Goal: Task Accomplishment & Management: Use online tool/utility

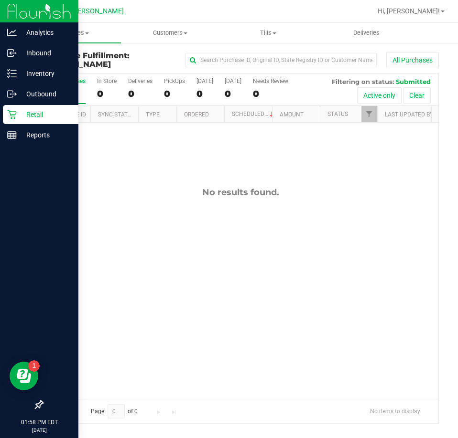
click at [7, 348] on div at bounding box center [39, 271] width 78 height 250
click at [9, 135] on line at bounding box center [12, 135] width 9 height 0
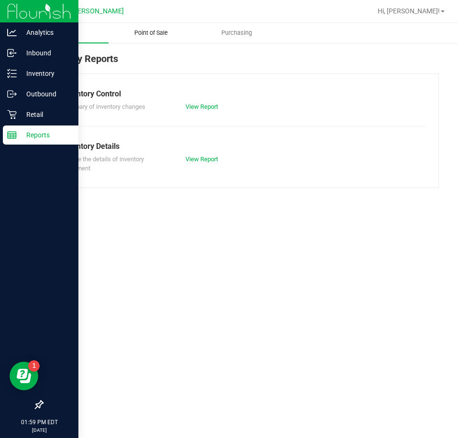
click at [159, 33] on span "Point of Sale" at bounding box center [150, 33] width 59 height 9
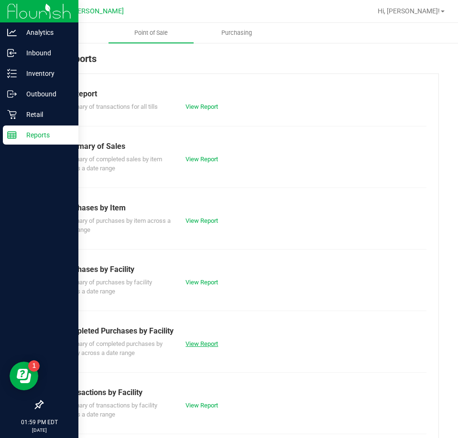
click at [203, 342] on link "View Report" at bounding box center [201, 344] width 32 height 7
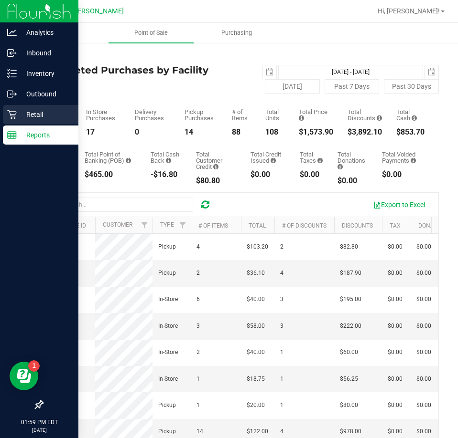
click at [17, 116] on p "Retail" at bounding box center [45, 114] width 57 height 11
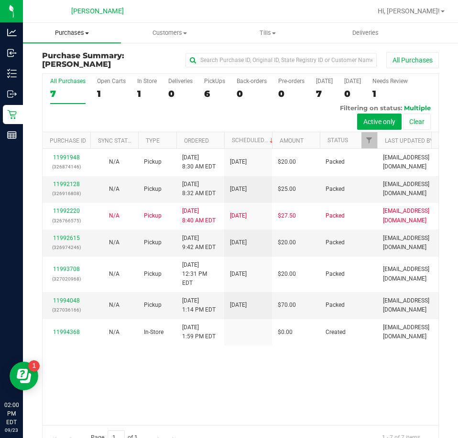
click at [81, 32] on span "Purchases" at bounding box center [72, 33] width 98 height 9
click at [83, 74] on li "Fulfillment" at bounding box center [72, 69] width 98 height 11
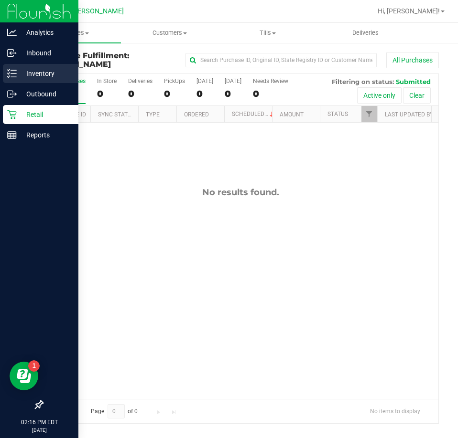
click at [22, 74] on p "Inventory" at bounding box center [45, 73] width 57 height 11
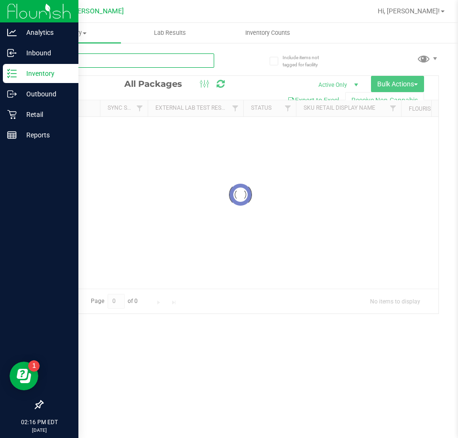
click at [181, 59] on input "text" at bounding box center [128, 60] width 172 height 14
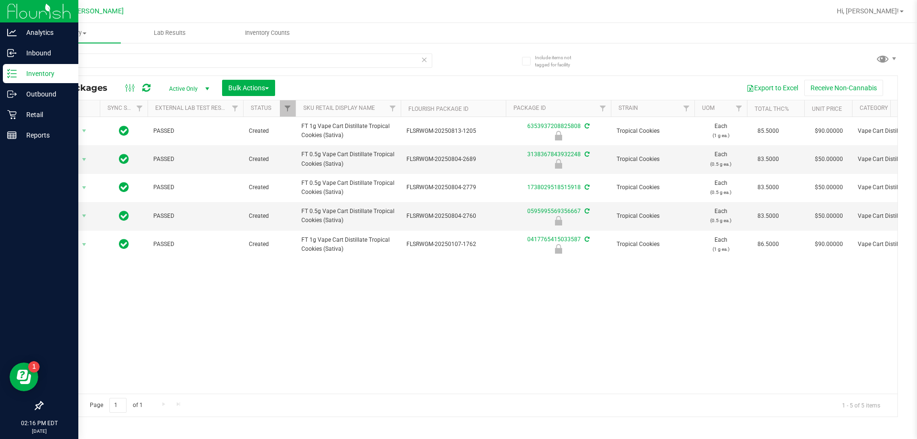
click at [328, 343] on div "Action Action Edit attributes Global inventory Locate package Package audit log…" at bounding box center [470, 255] width 855 height 277
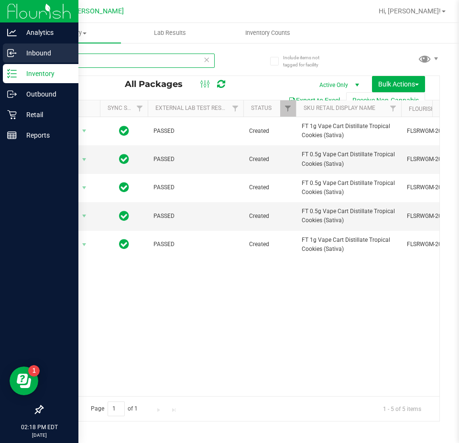
drag, startPoint x: 111, startPoint y: 56, endPoint x: 0, endPoint y: 53, distance: 111.3
click at [0, 53] on div "Analytics Inbound Inventory Outbound Retail Reports 02:18 PM EDT [DATE] 09/23 […" at bounding box center [229, 221] width 459 height 443
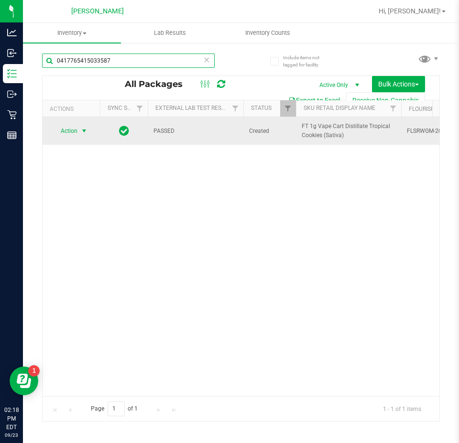
type input "0417765415033587"
click at [76, 128] on span "Action" at bounding box center [65, 130] width 26 height 13
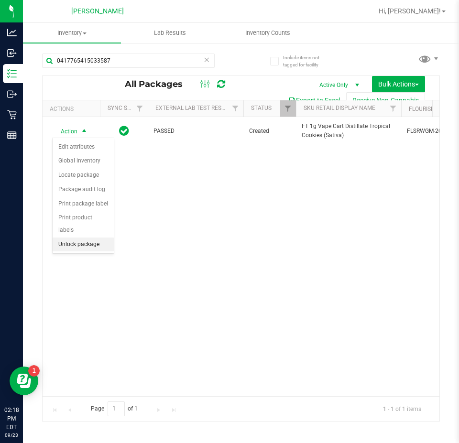
click at [84, 237] on li "Unlock package" at bounding box center [83, 244] width 61 height 14
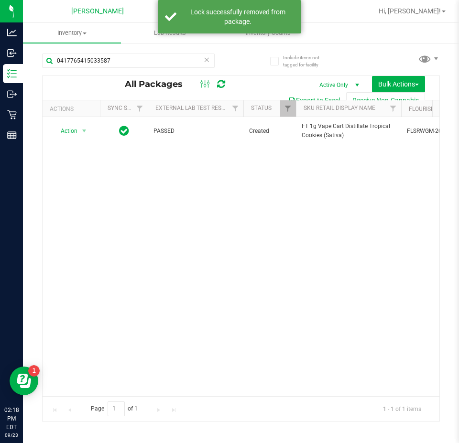
click at [220, 306] on div "Action Action Adjust qty Create package Edit attributes Global inventory Locate…" at bounding box center [241, 256] width 396 height 279
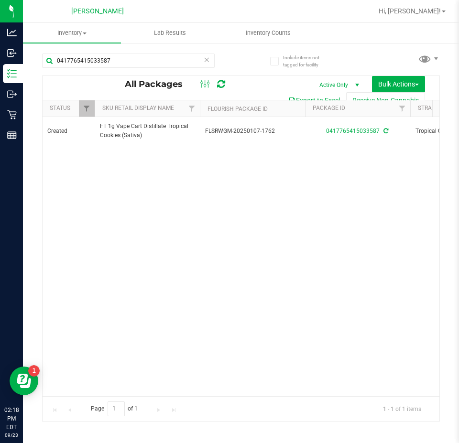
scroll to position [0, 202]
click at [384, 310] on div "Action Action Adjust qty Create package Edit attributes Global inventory Locate…" at bounding box center [241, 256] width 396 height 279
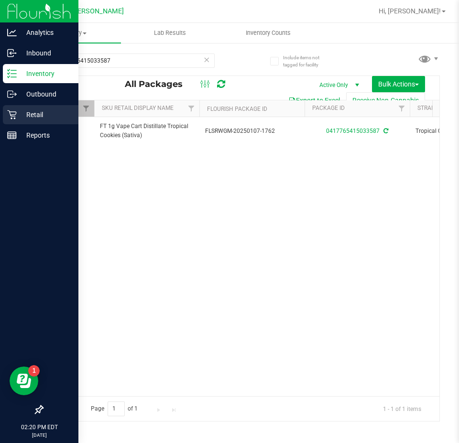
click at [10, 120] on div "Retail" at bounding box center [40, 114] width 75 height 19
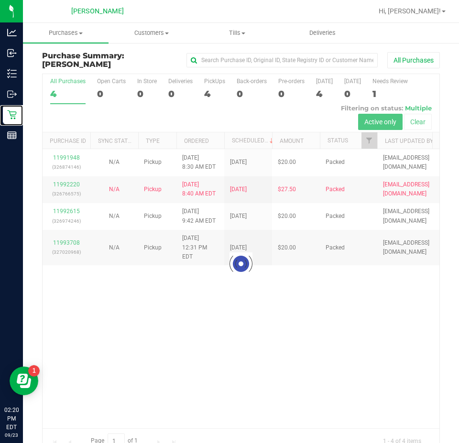
click at [255, 336] on div at bounding box center [241, 263] width 396 height 379
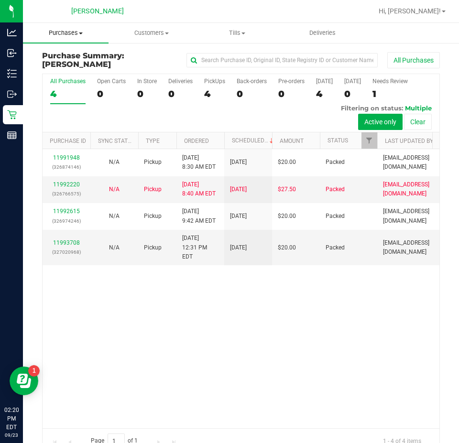
click at [70, 30] on span "Purchases" at bounding box center [65, 33] width 85 height 9
click at [91, 73] on li "Fulfillment" at bounding box center [72, 69] width 98 height 11
